Goal: Complete application form

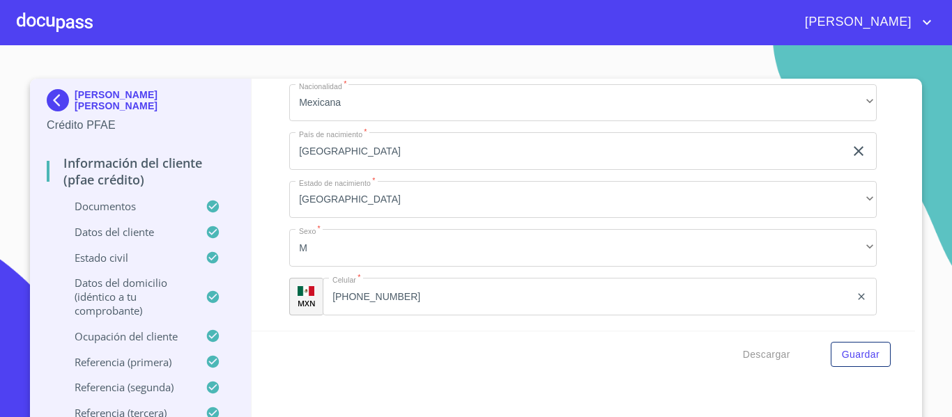
scroll to position [4806, 0]
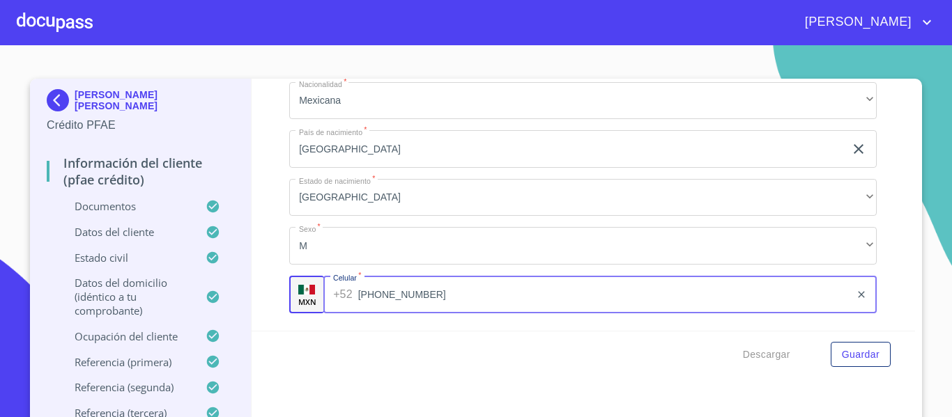
click at [371, 313] on input "[PHONE_NUMBER]" at bounding box center [604, 295] width 492 height 38
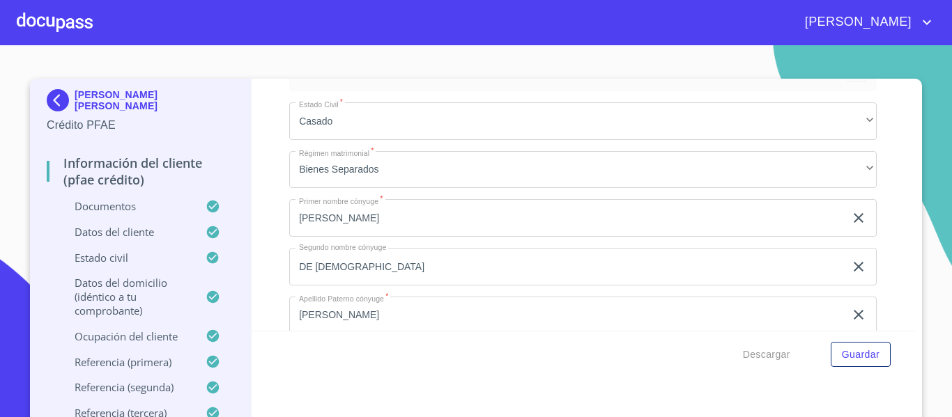
scroll to position [5085, 0]
type input "[PHONE_NUMBER]"
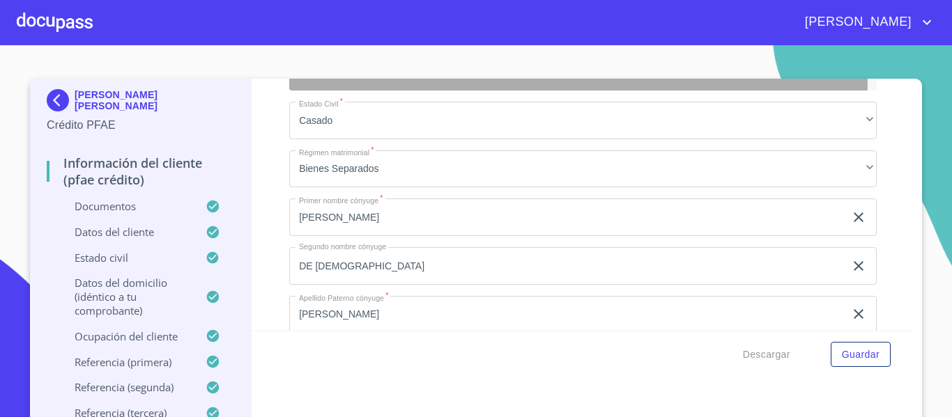
click at [496, 82] on div "Estado Civil" at bounding box center [573, 73] width 547 height 17
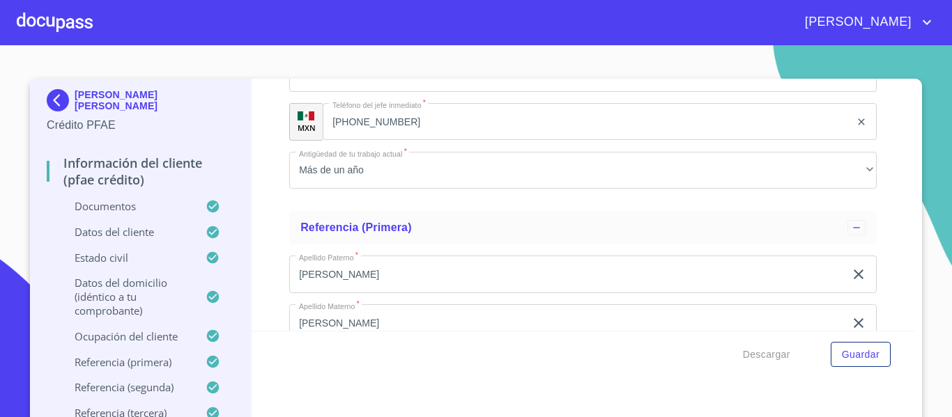
scroll to position [6687, 0]
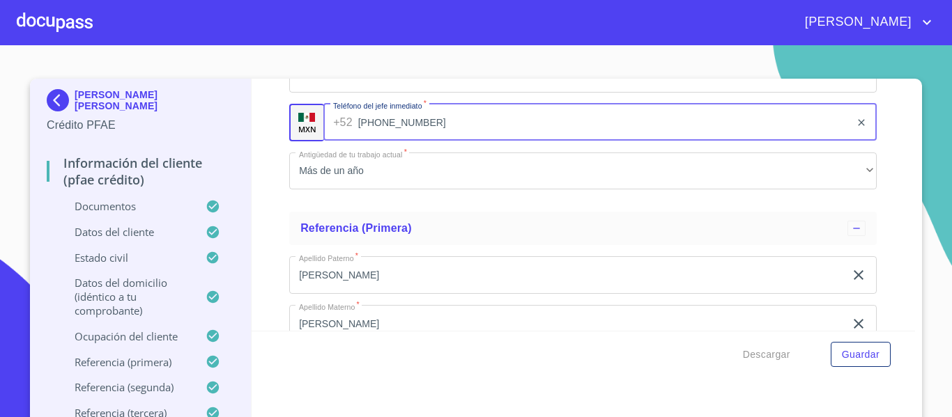
click at [371, 139] on input "[PHONE_NUMBER]" at bounding box center [604, 123] width 492 height 38
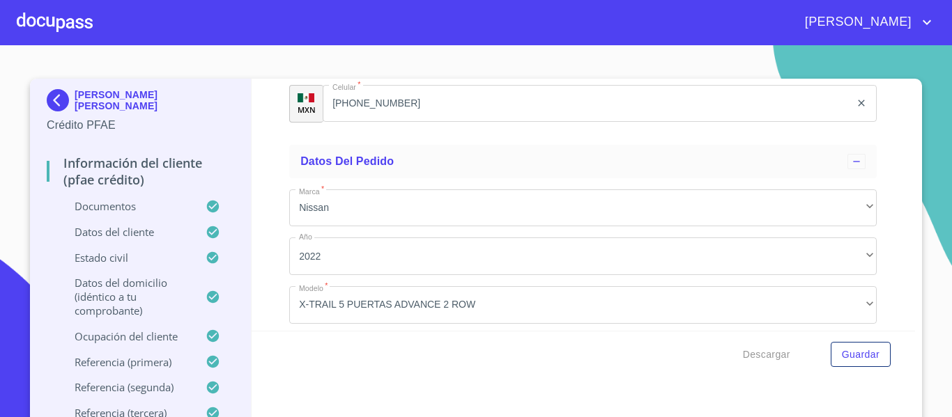
scroll to position [8112, 0]
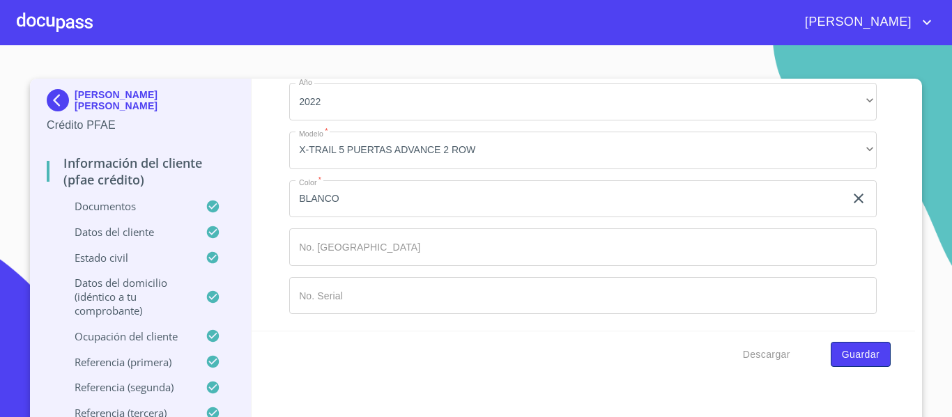
type input "[PHONE_NUMBER]"
click at [833, 354] on button "Guardar" at bounding box center [860, 355] width 60 height 26
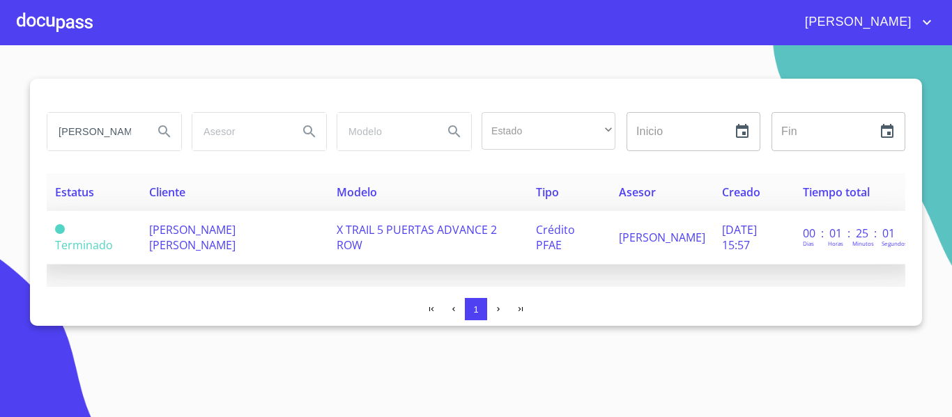
click at [441, 224] on span "X TRAIL 5 PUERTAS ADVANCE 2 ROW" at bounding box center [416, 237] width 160 height 31
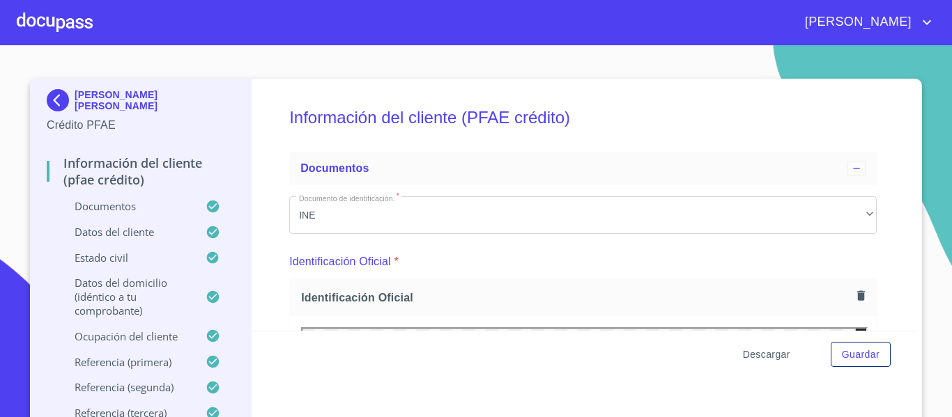
click at [748, 357] on span "Descargar" at bounding box center [766, 354] width 47 height 17
